Goal: Information Seeking & Learning: Learn about a topic

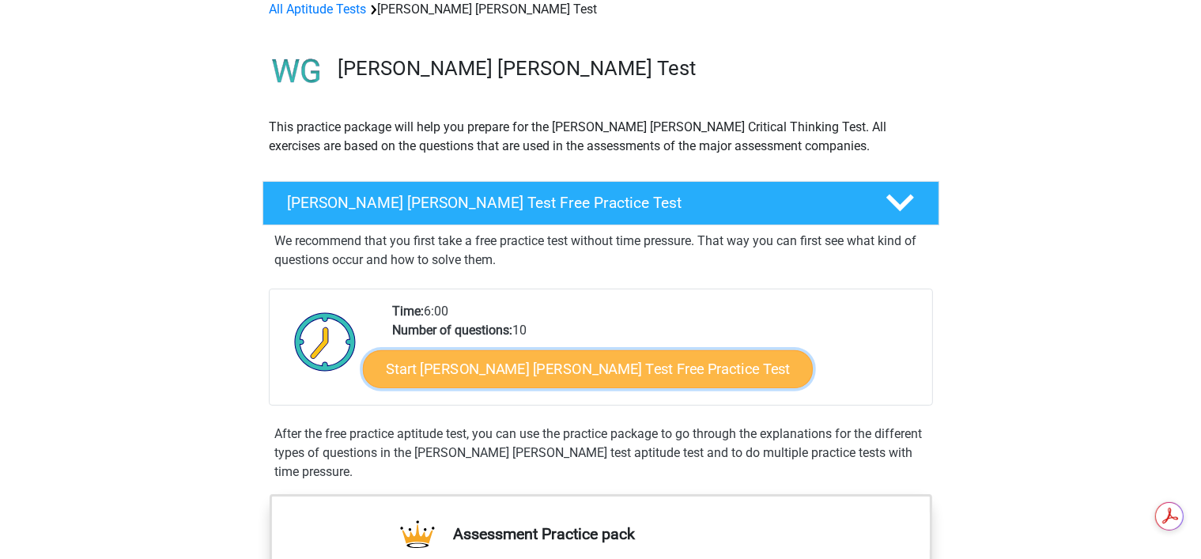
click at [527, 365] on link "Start Watson Glaser Test Free Practice Test" at bounding box center [588, 369] width 450 height 38
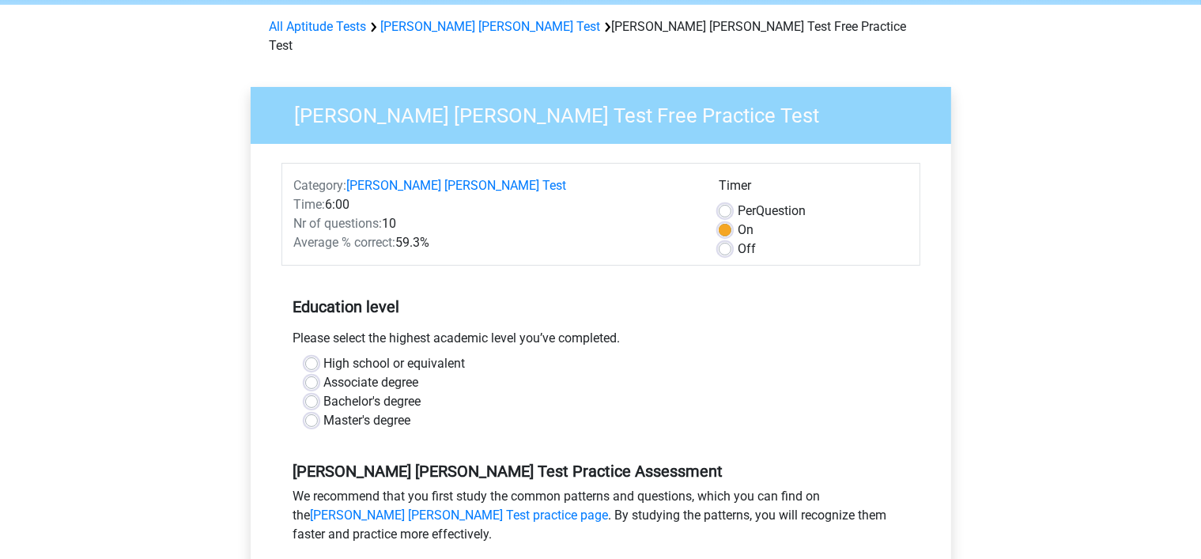
scroll to position [79, 0]
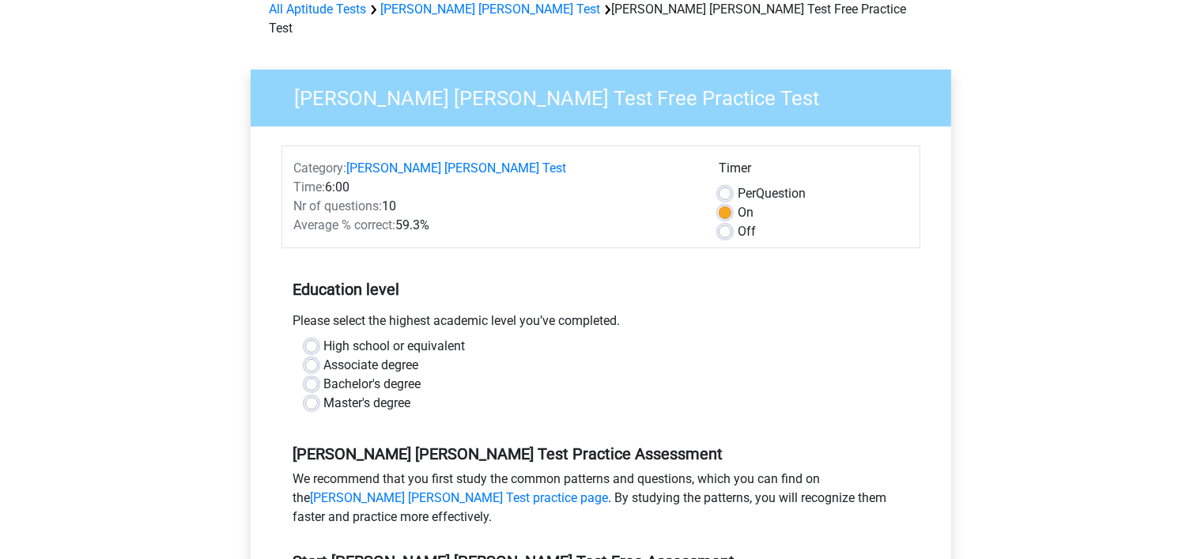
click at [319, 375] on div "Bachelor's degree" at bounding box center [600, 384] width 591 height 19
click at [324, 375] on label "Bachelor's degree" at bounding box center [372, 384] width 97 height 19
click at [313, 375] on input "Bachelor's degree" at bounding box center [311, 383] width 13 height 16
radio input "true"
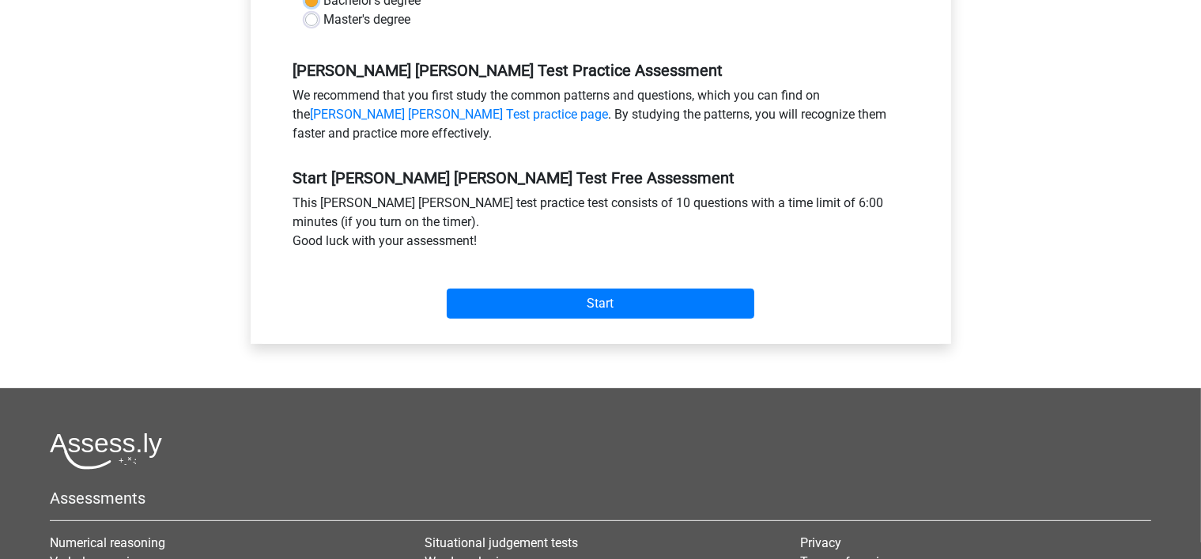
scroll to position [474, 0]
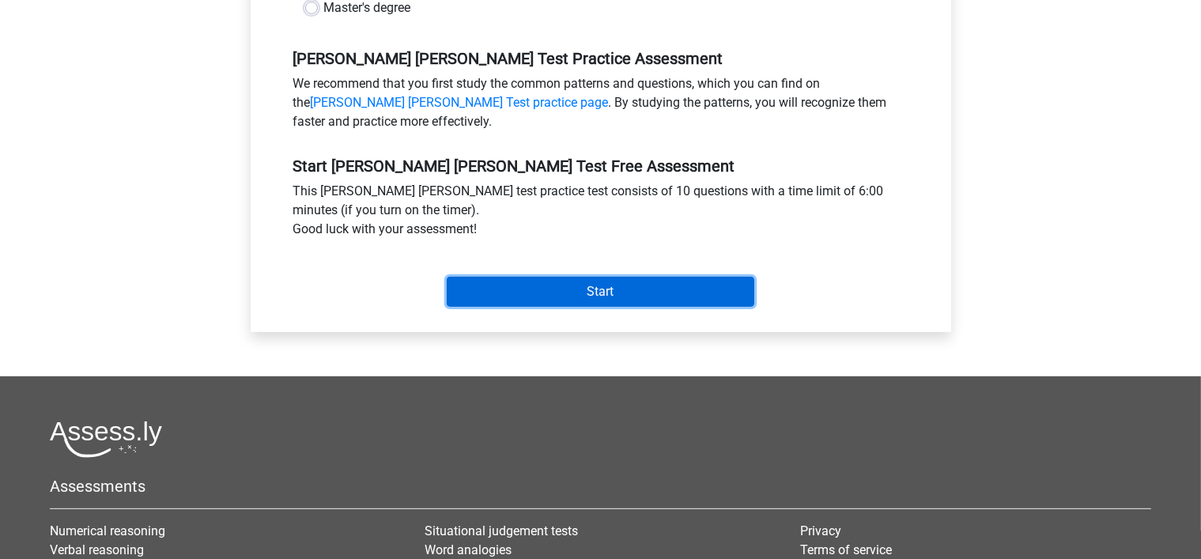
click at [587, 277] on input "Start" at bounding box center [600, 292] width 307 height 30
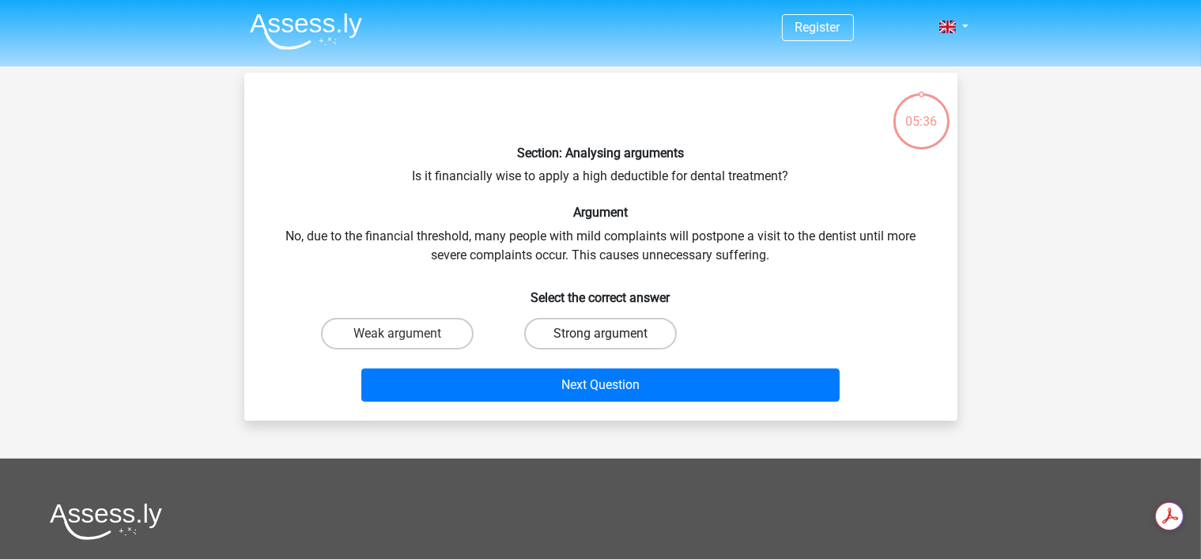
click at [563, 334] on label "Strong argument" at bounding box center [600, 334] width 153 height 32
click at [600, 334] on input "Strong argument" at bounding box center [605, 339] width 10 height 10
radio input "true"
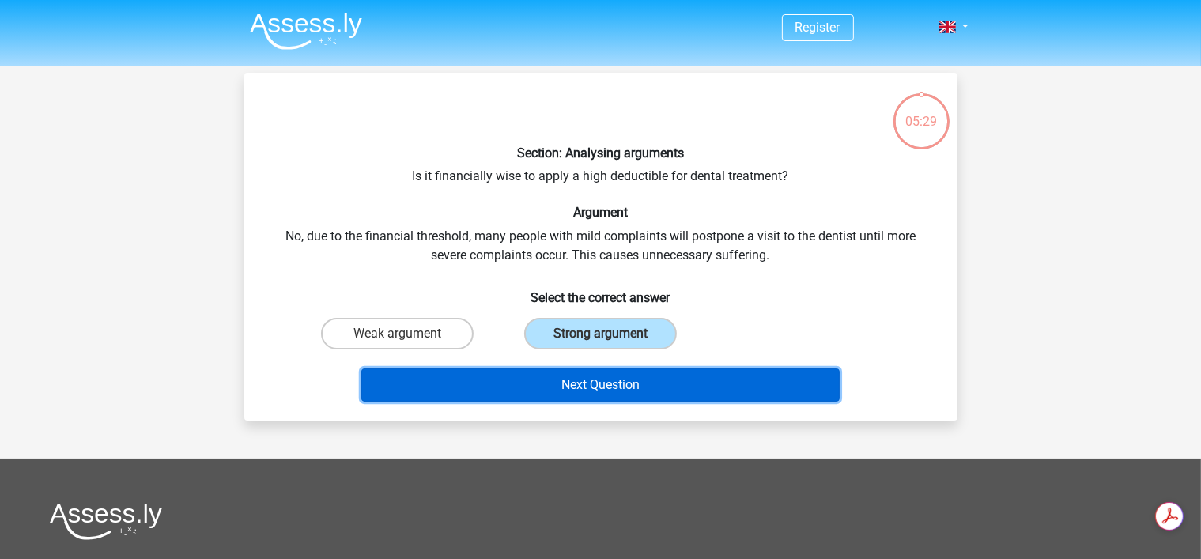
click at [711, 379] on button "Next Question" at bounding box center [600, 384] width 478 height 33
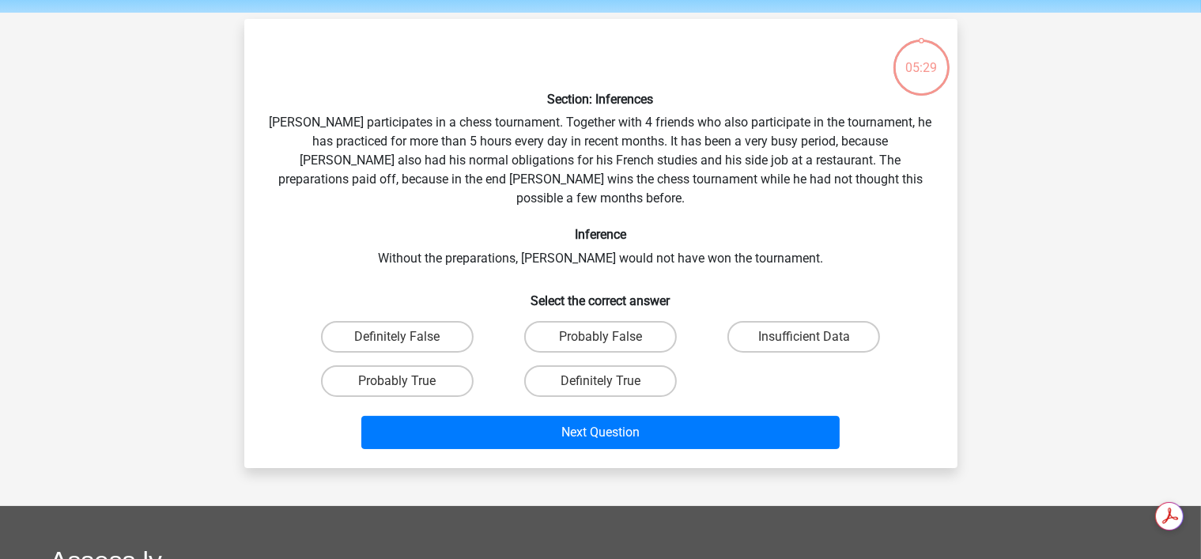
scroll to position [73, 0]
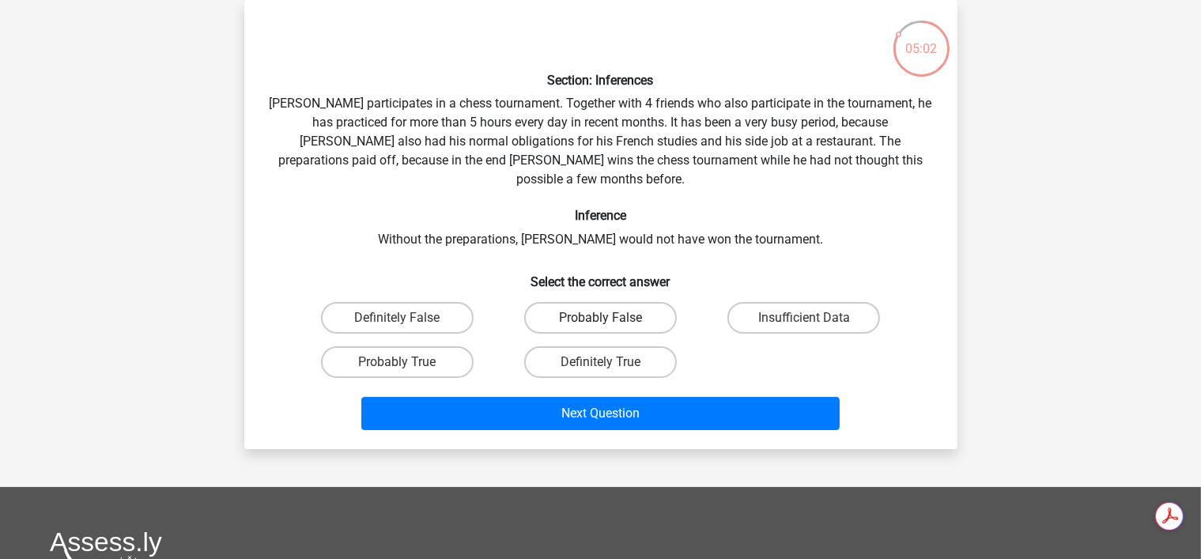
click at [617, 302] on label "Probably False" at bounding box center [600, 318] width 153 height 32
click at [610, 318] on input "Probably False" at bounding box center [605, 323] width 10 height 10
radio input "true"
click at [437, 346] on label "Probably True" at bounding box center [397, 362] width 153 height 32
click at [407, 362] on input "Probably True" at bounding box center [402, 367] width 10 height 10
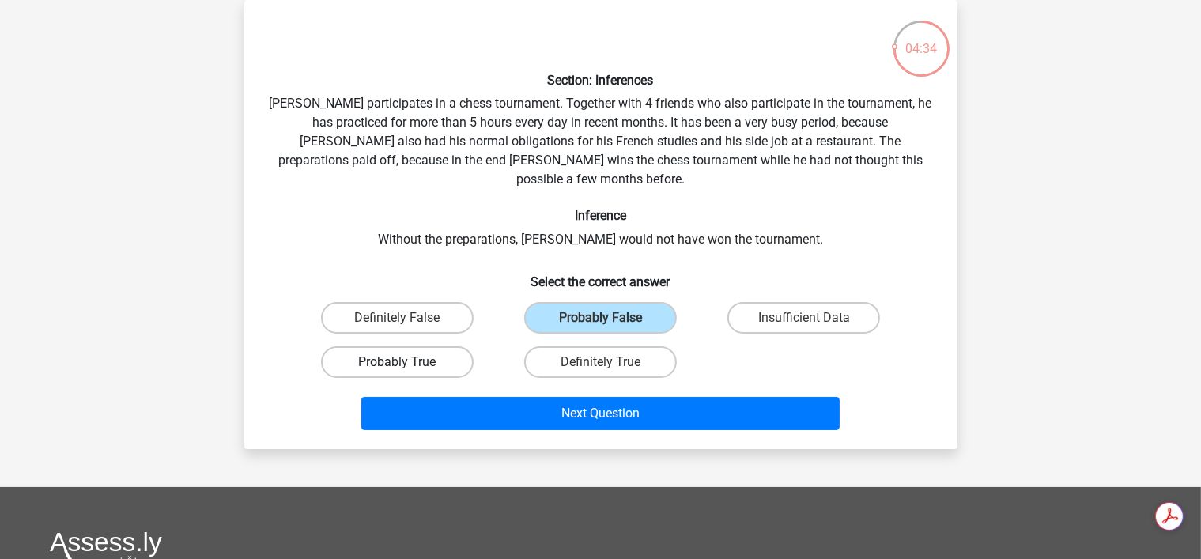
radio input "true"
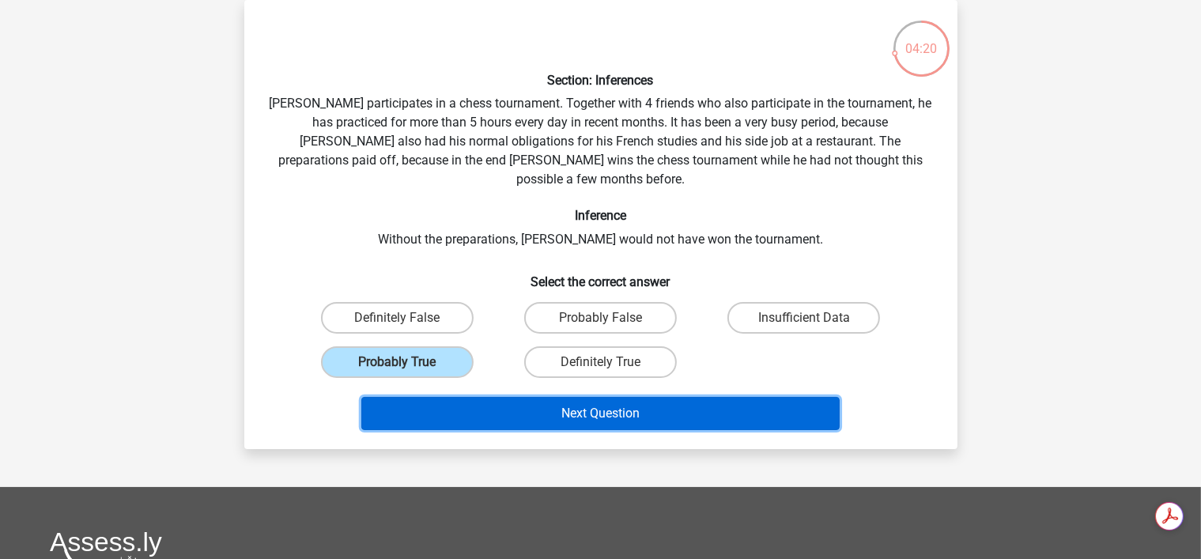
click at [625, 397] on button "Next Question" at bounding box center [600, 413] width 478 height 33
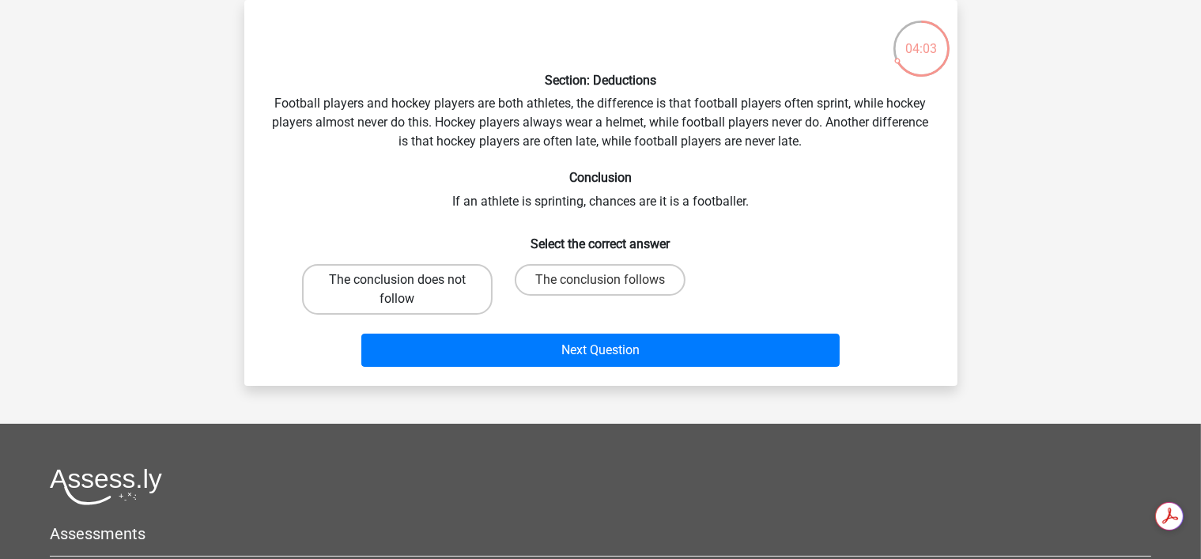
click at [453, 299] on label "The conclusion does not follow" at bounding box center [397, 289] width 190 height 51
click at [407, 290] on input "The conclusion does not follow" at bounding box center [402, 285] width 10 height 10
radio input "true"
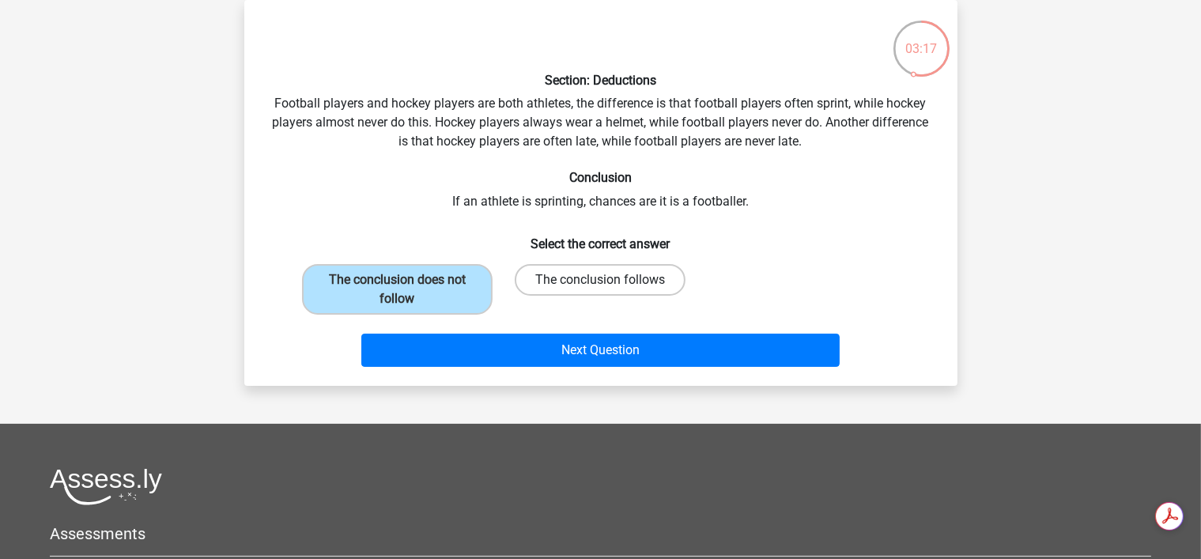
click at [630, 281] on label "The conclusion follows" at bounding box center [600, 280] width 171 height 32
click at [610, 281] on input "The conclusion follows" at bounding box center [605, 285] width 10 height 10
radio input "true"
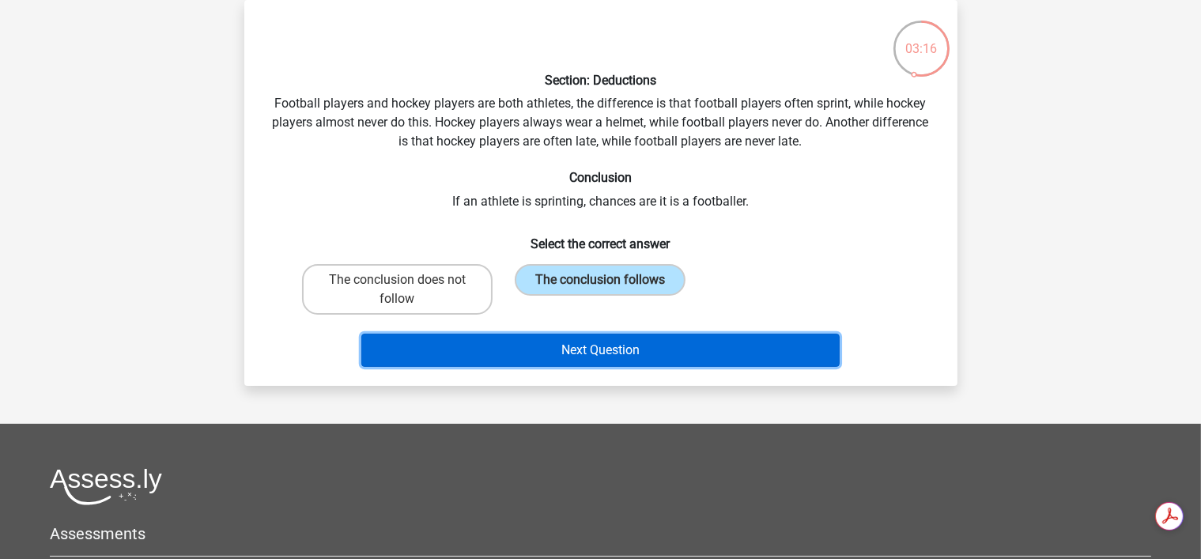
click at [661, 349] on button "Next Question" at bounding box center [600, 350] width 478 height 33
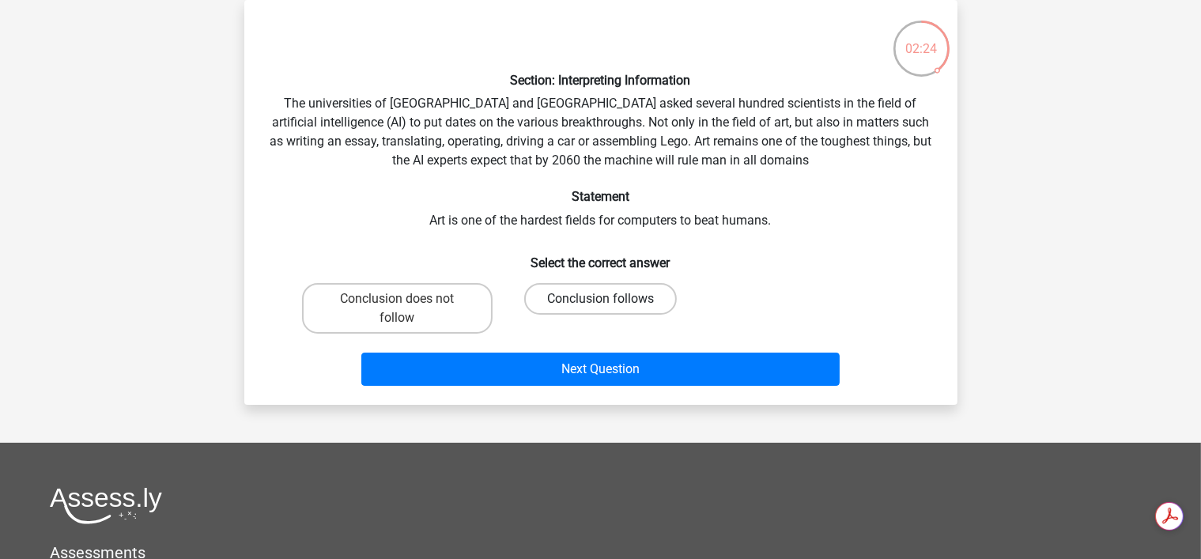
click at [601, 287] on label "Conclusion follows" at bounding box center [600, 299] width 153 height 32
click at [601, 299] on input "Conclusion follows" at bounding box center [605, 304] width 10 height 10
radio input "true"
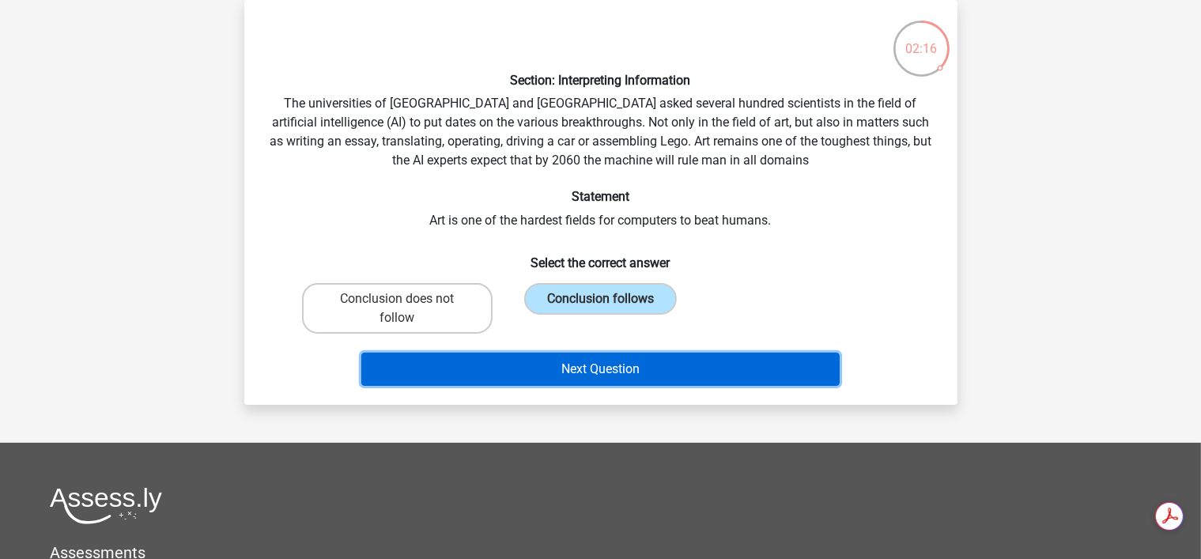
click at [820, 368] on button "Next Question" at bounding box center [600, 368] width 478 height 33
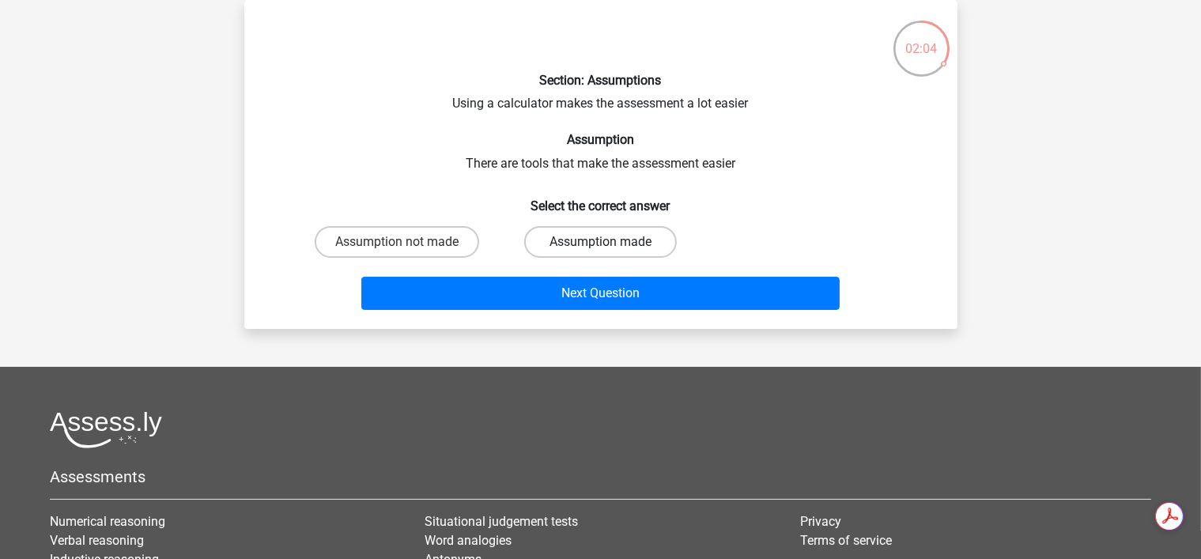
click at [657, 243] on label "Assumption made" at bounding box center [600, 242] width 153 height 32
click at [610, 243] on input "Assumption made" at bounding box center [605, 247] width 10 height 10
radio input "true"
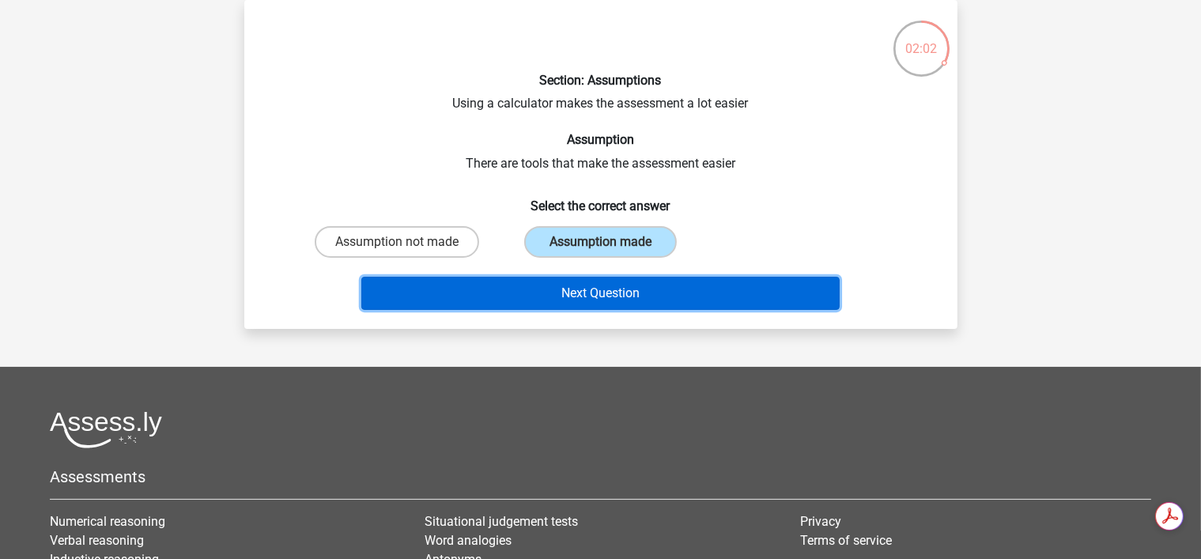
click at [680, 281] on button "Next Question" at bounding box center [600, 293] width 478 height 33
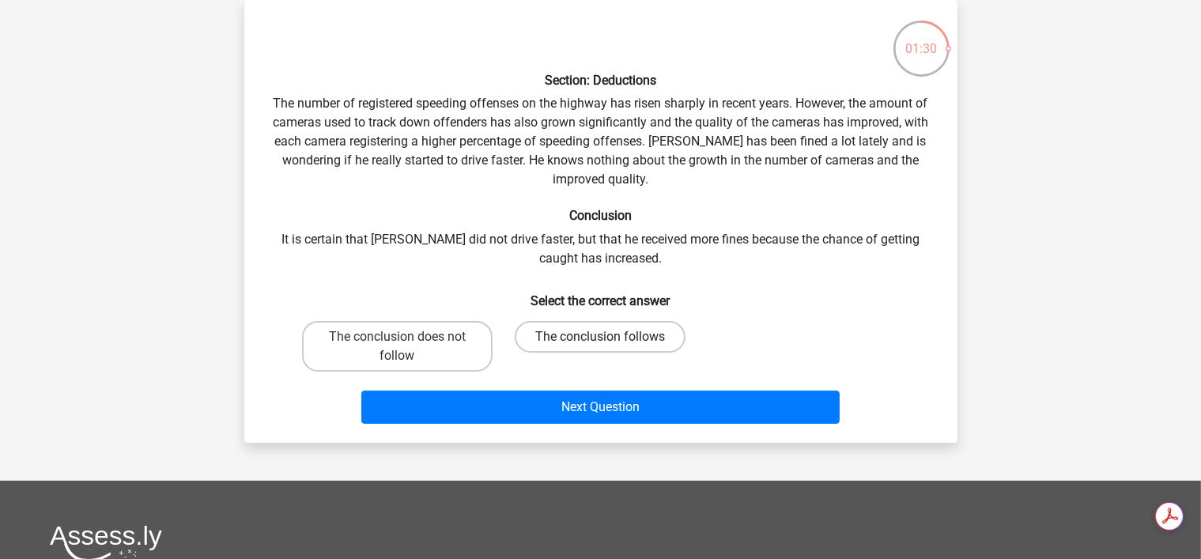
click at [582, 331] on label "The conclusion follows" at bounding box center [600, 337] width 171 height 32
click at [600, 337] on input "The conclusion follows" at bounding box center [605, 342] width 10 height 10
radio input "true"
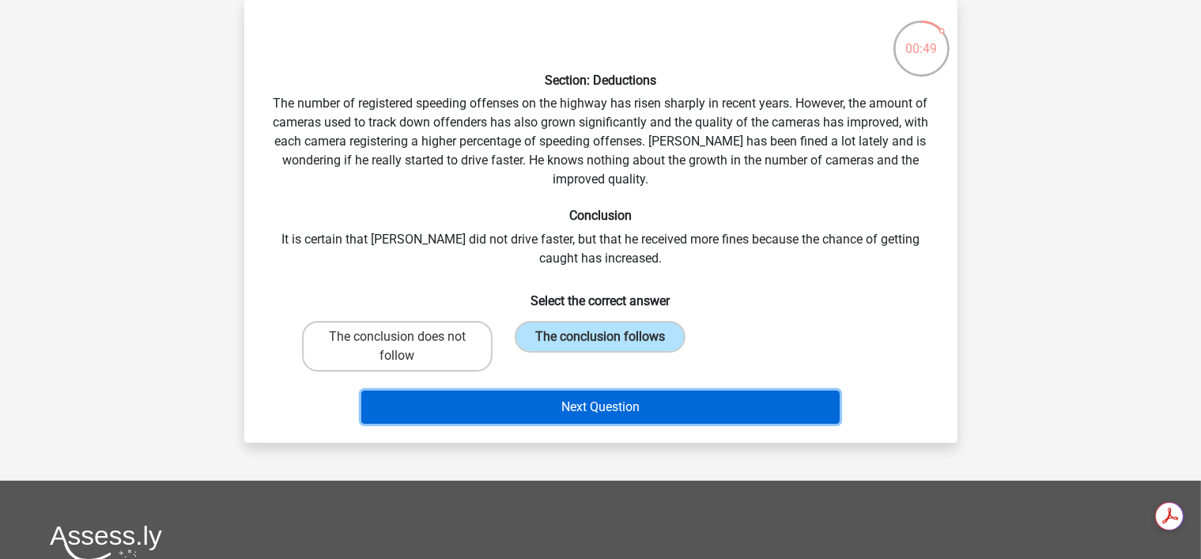
click at [752, 407] on button "Next Question" at bounding box center [600, 406] width 478 height 33
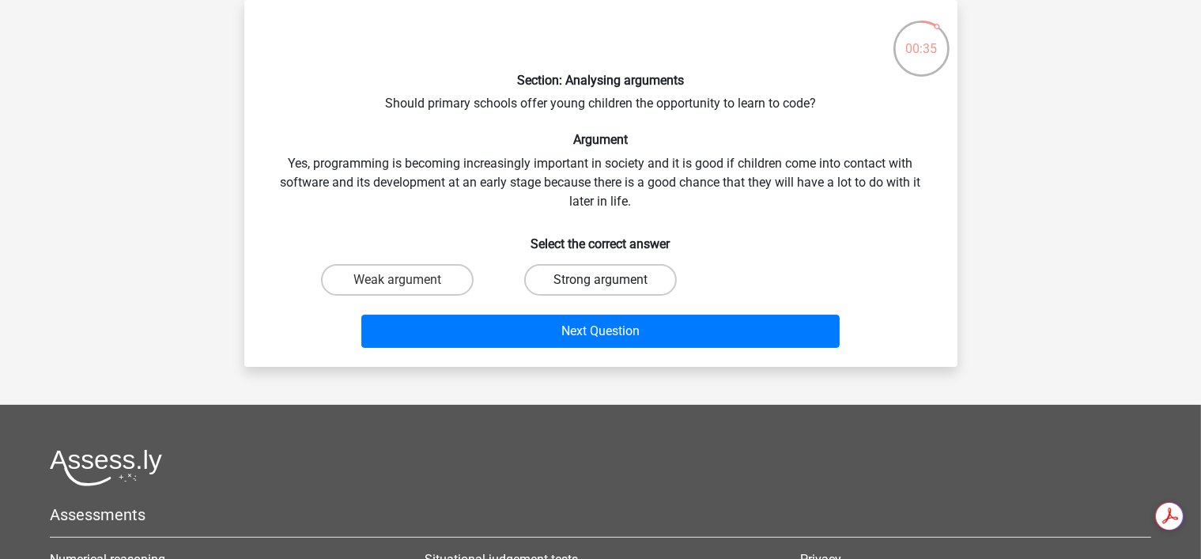
drag, startPoint x: 573, startPoint y: 296, endPoint x: 579, endPoint y: 288, distance: 9.6
click at [574, 293] on div "Strong argument" at bounding box center [600, 280] width 203 height 44
click at [582, 283] on label "Strong argument" at bounding box center [600, 280] width 153 height 32
click at [600, 283] on input "Strong argument" at bounding box center [605, 285] width 10 height 10
radio input "true"
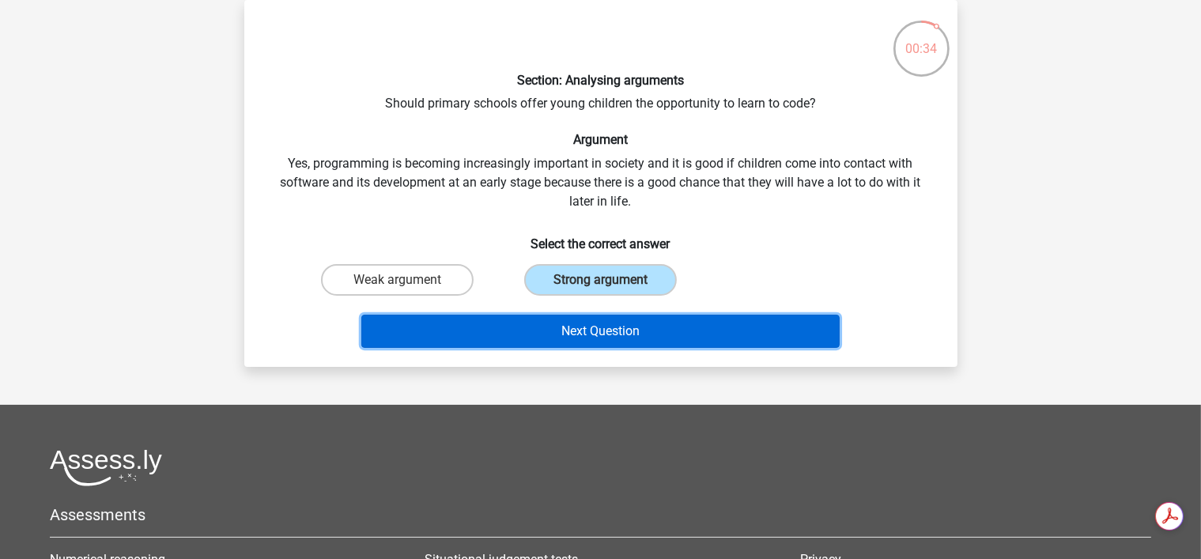
click at [638, 317] on button "Next Question" at bounding box center [600, 331] width 478 height 33
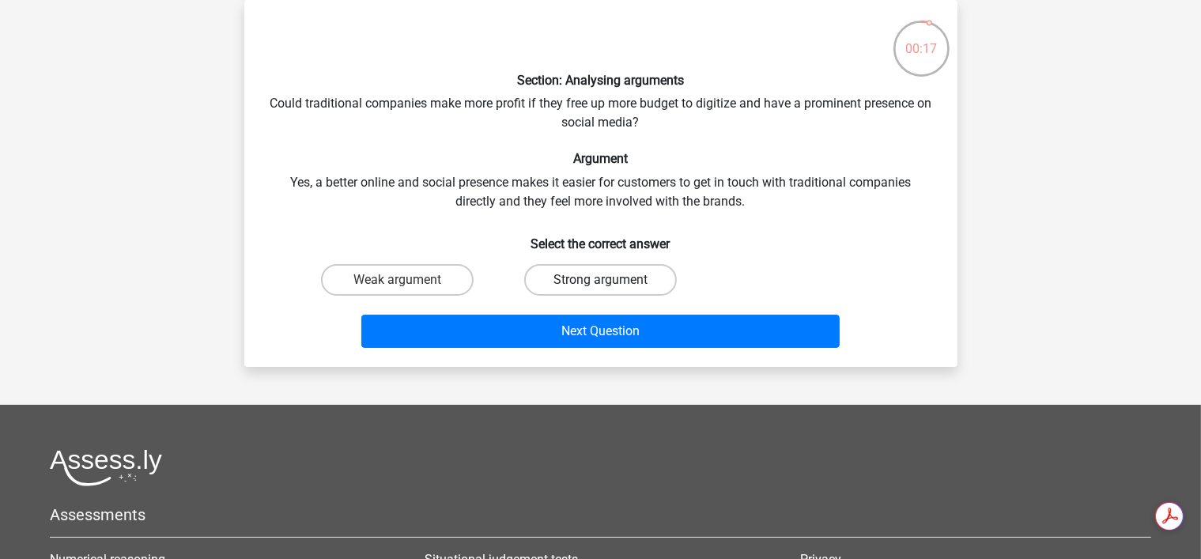
click at [645, 280] on label "Strong argument" at bounding box center [600, 280] width 153 height 32
click at [610, 280] on input "Strong argument" at bounding box center [605, 285] width 10 height 10
radio input "true"
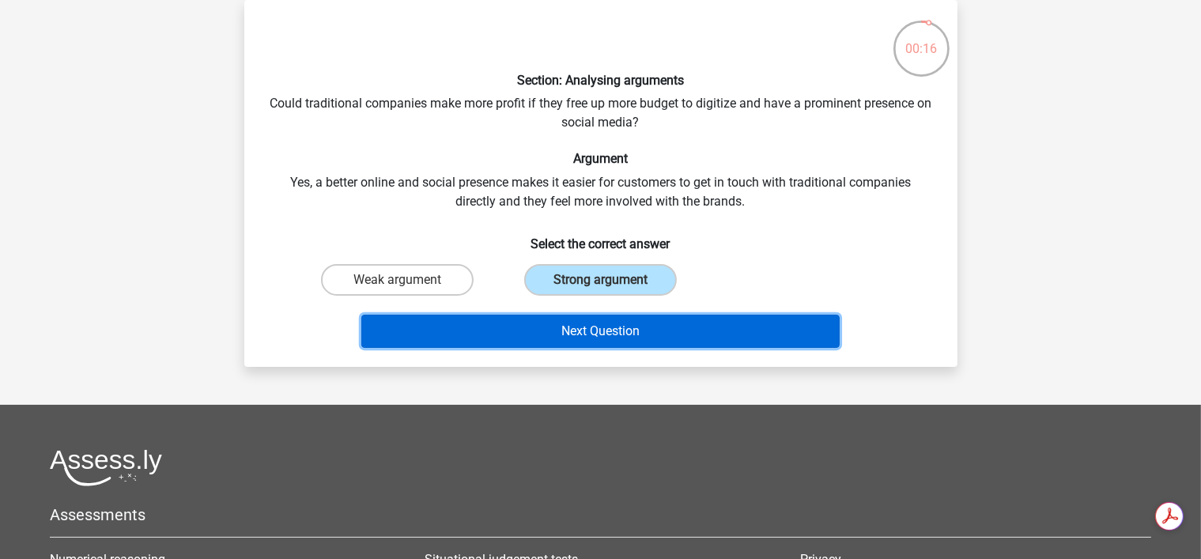
click at [667, 319] on button "Next Question" at bounding box center [600, 331] width 478 height 33
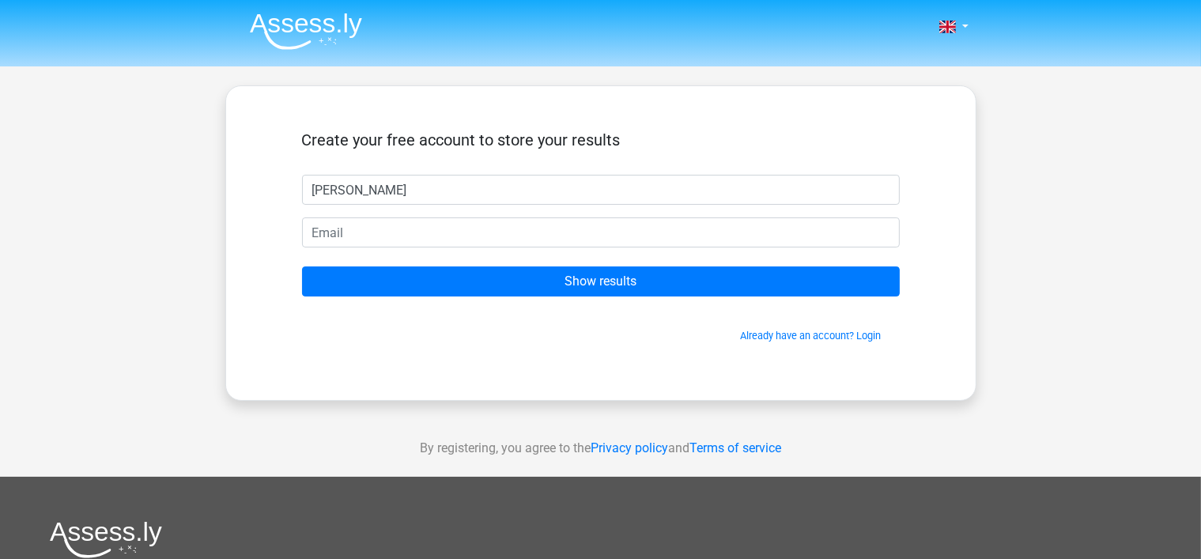
type input "liz"
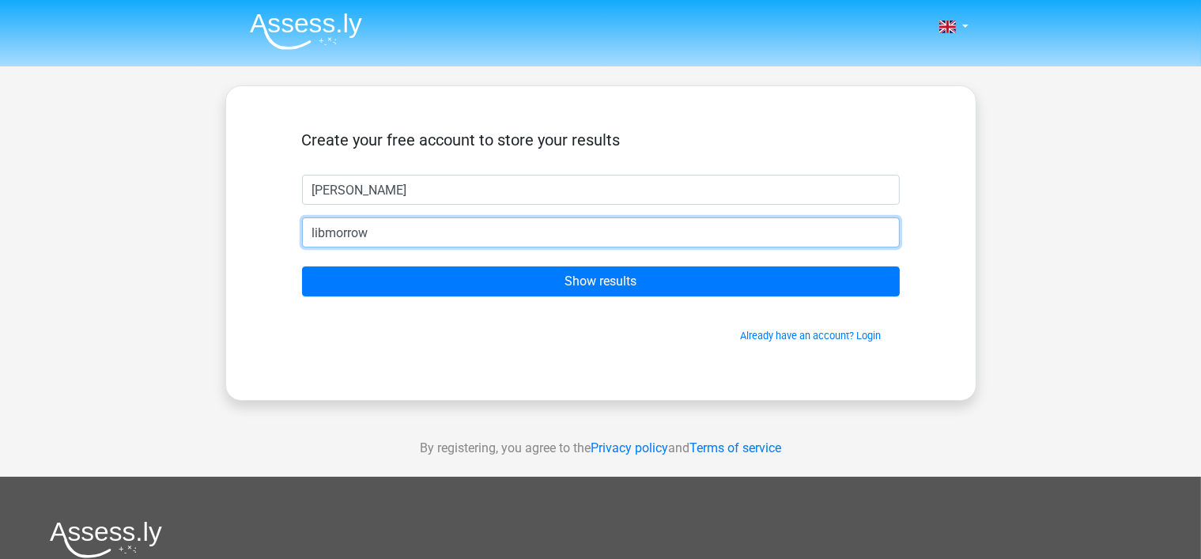
type input "libmorrow@gmail.com"
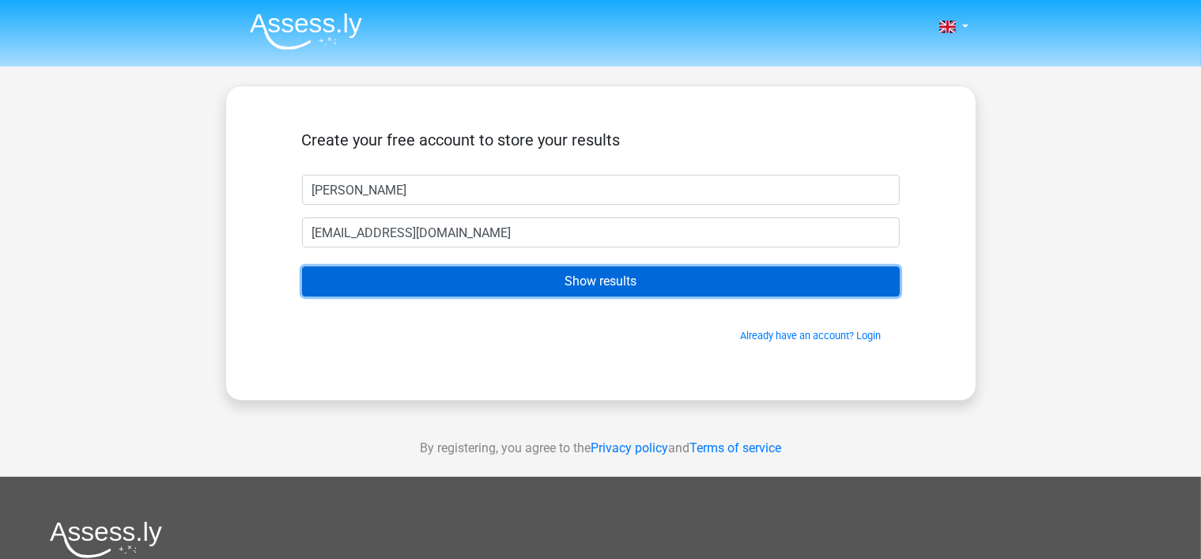
click at [600, 283] on input "Show results" at bounding box center [601, 281] width 598 height 30
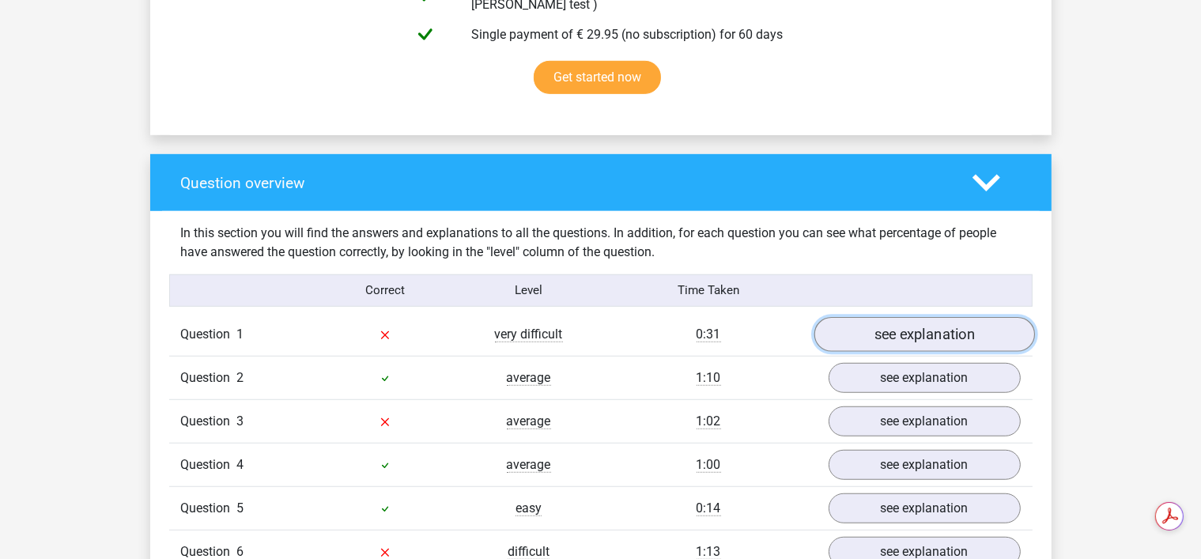
click at [994, 322] on link "see explanation" at bounding box center [923, 334] width 221 height 35
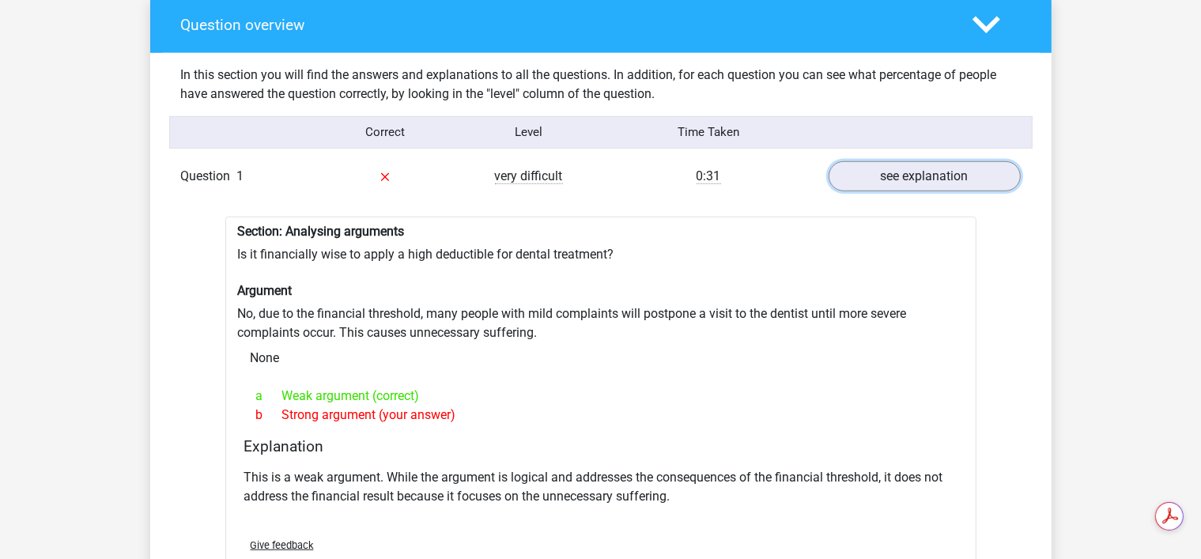
scroll to position [1265, 0]
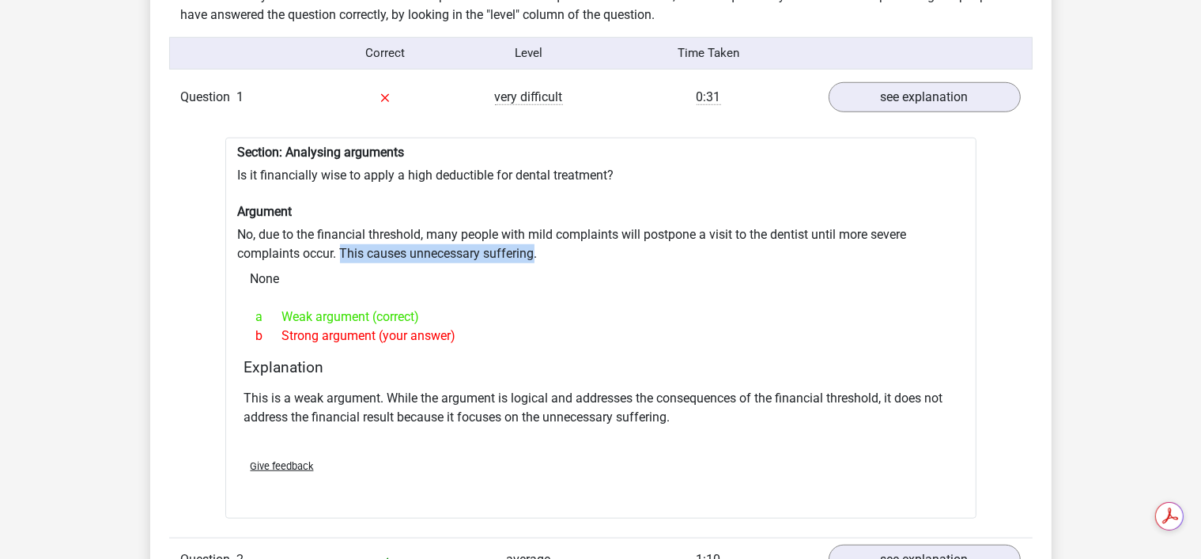
drag, startPoint x: 343, startPoint y: 240, endPoint x: 534, endPoint y: 239, distance: 191.3
click at [534, 239] on div "Section: Analysing arguments Is it financially wise to apply a high deductible …" at bounding box center [600, 329] width 751 height 382
click at [566, 453] on div "Give feedback" at bounding box center [601, 466] width 726 height 40
drag, startPoint x: 342, startPoint y: 238, endPoint x: 560, endPoint y: 243, distance: 217.4
click at [560, 243] on div "Section: Analysing arguments Is it financially wise to apply a high deductible …" at bounding box center [600, 329] width 751 height 382
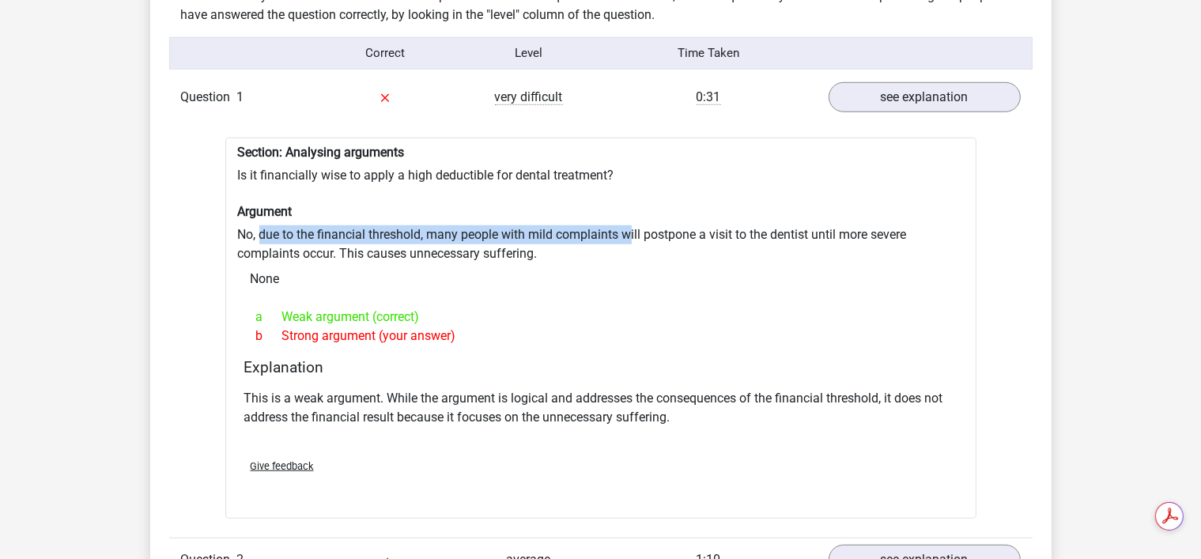
drag, startPoint x: 266, startPoint y: 221, endPoint x: 628, endPoint y: 208, distance: 363.0
click at [628, 208] on div "Section: Analysing arguments Is it financially wise to apply a high deductible …" at bounding box center [600, 329] width 751 height 382
click at [548, 330] on div "b Strong argument (your answer)" at bounding box center [600, 335] width 713 height 19
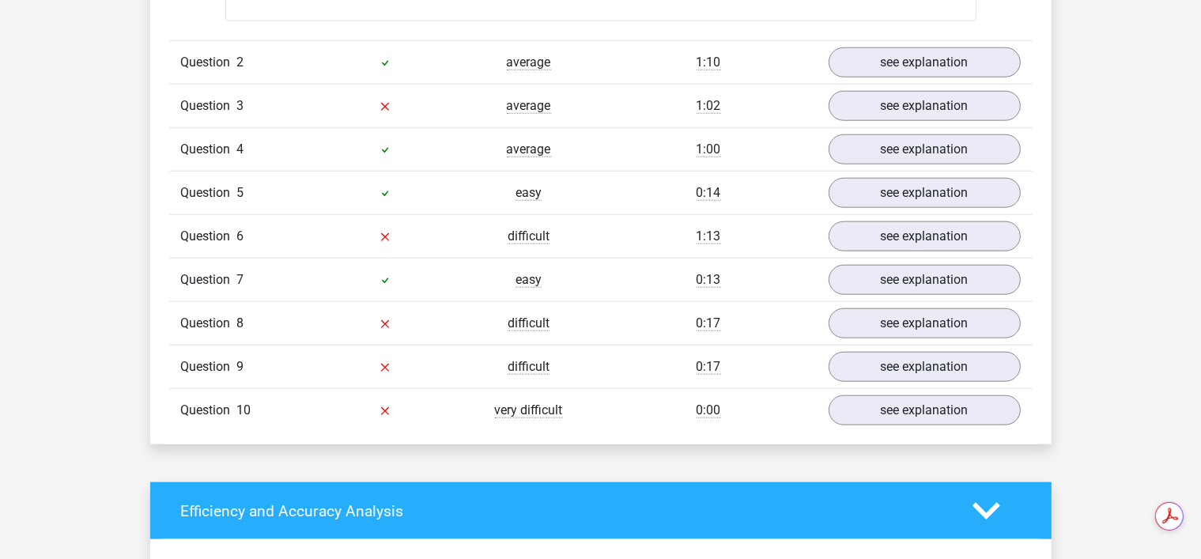
scroll to position [1818, 0]
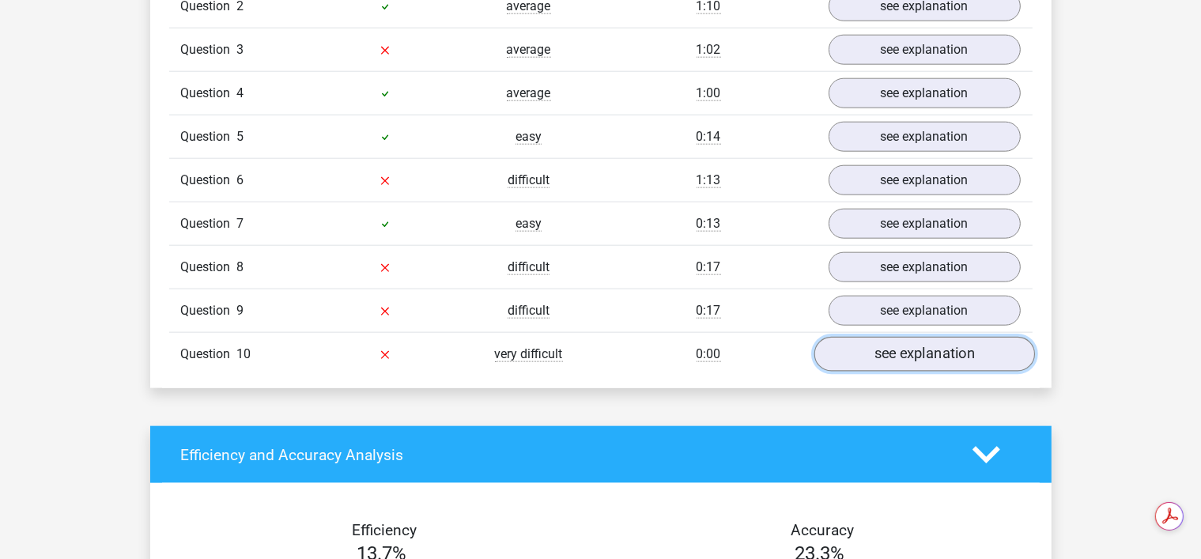
click at [880, 337] on link "see explanation" at bounding box center [923, 354] width 221 height 35
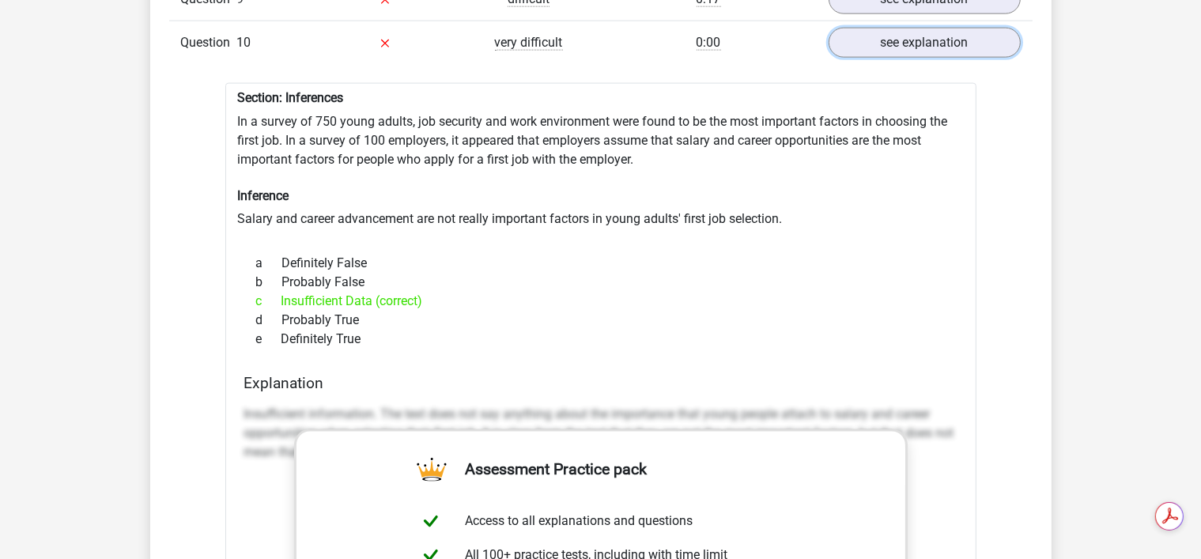
scroll to position [2134, 0]
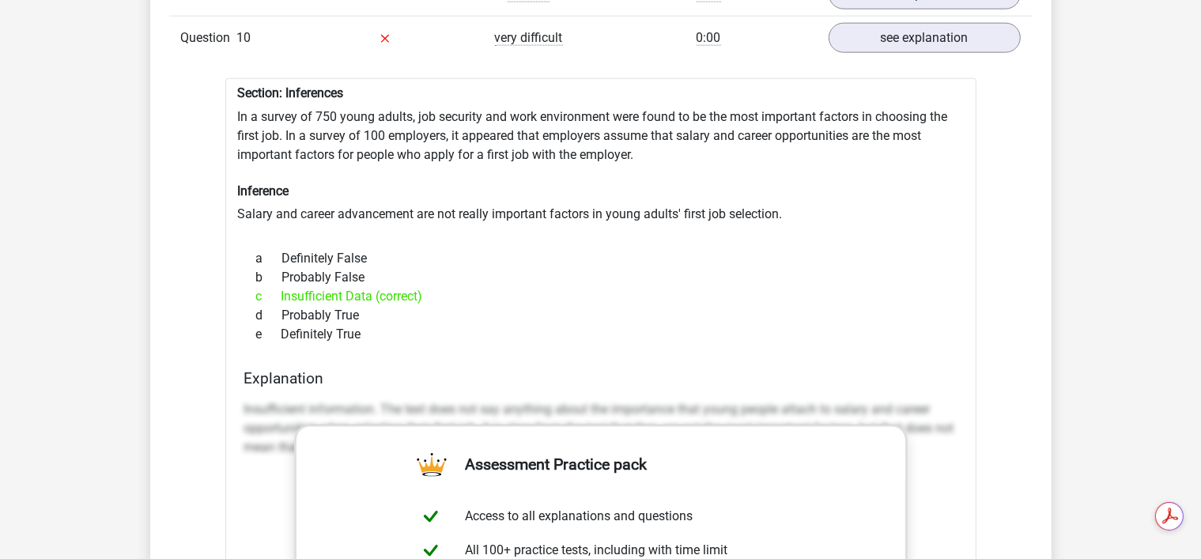
drag, startPoint x: 276, startPoint y: 227, endPoint x: 487, endPoint y: 316, distance: 229.1
click at [437, 316] on div "a Definitely False b Probably False c Insufficient Data (correct) d Probably Tr…" at bounding box center [600, 296] width 713 height 107
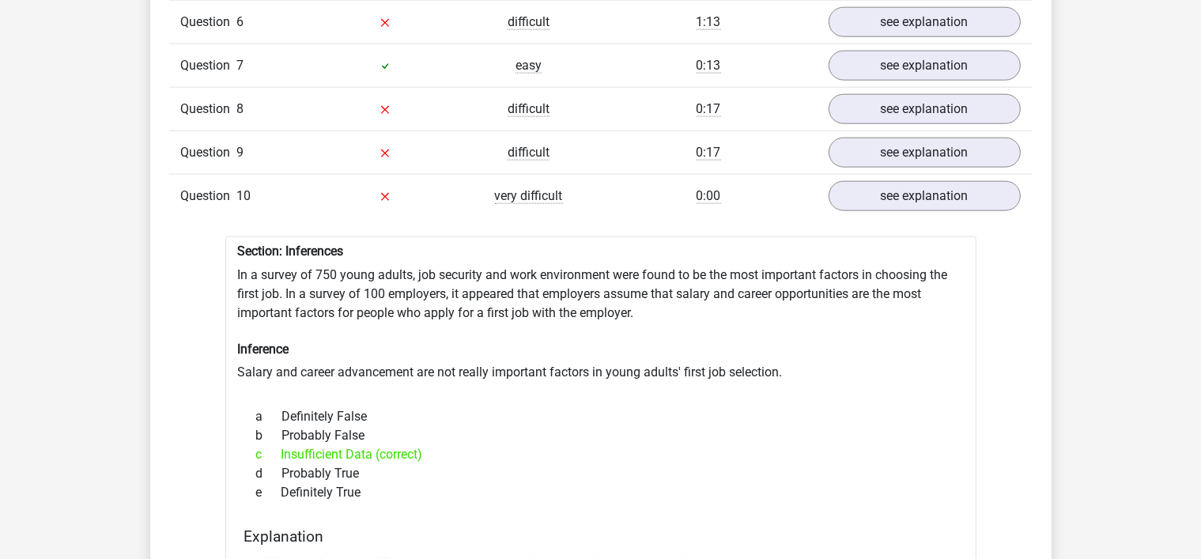
scroll to position [1976, 0]
click at [852, 140] on link "see explanation" at bounding box center [923, 153] width 221 height 35
